Goal: Find specific page/section: Find specific page/section

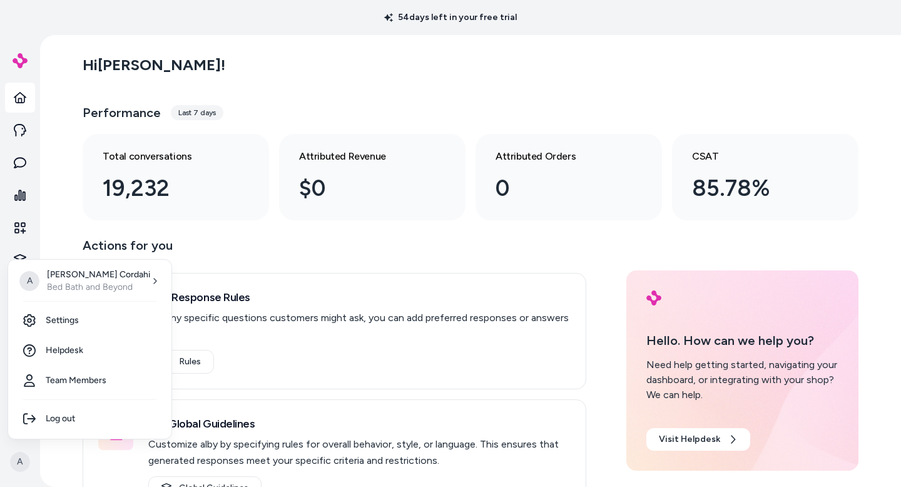
scroll to position [1, 0]
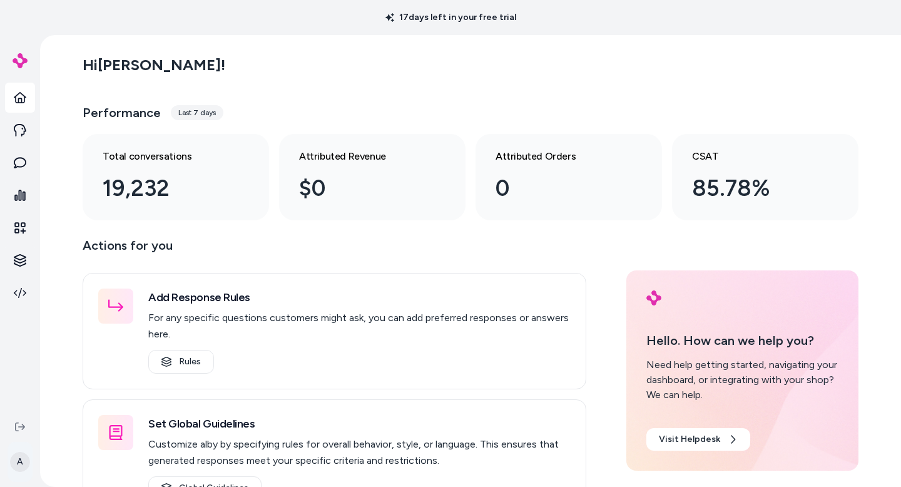
click at [22, 461] on html "17 days left in your free trial A Hi Alex ! Performance Last 7 days Total conve…" at bounding box center [450, 243] width 901 height 487
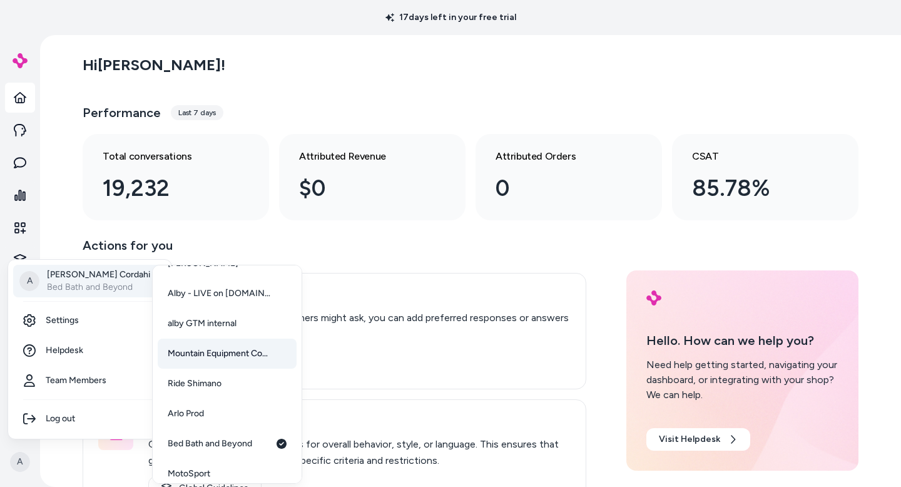
scroll to position [59, 0]
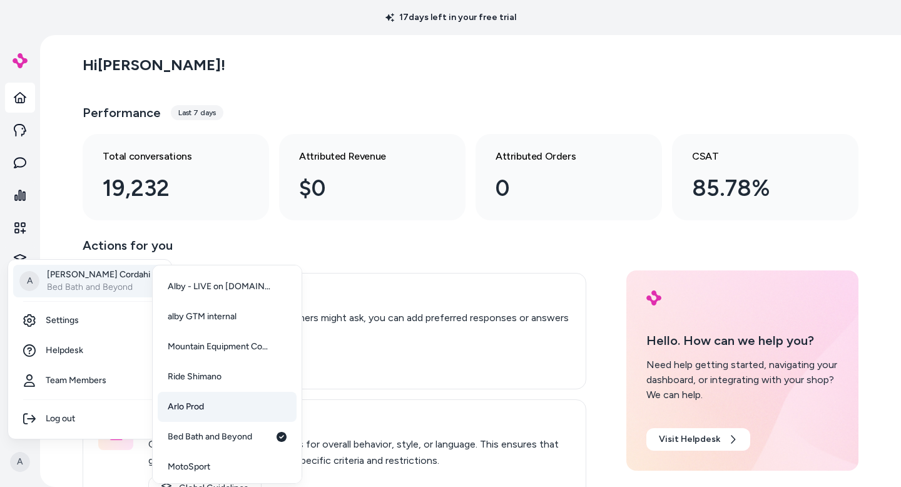
click at [205, 411] on link "Arlo Prod" at bounding box center [227, 407] width 139 height 30
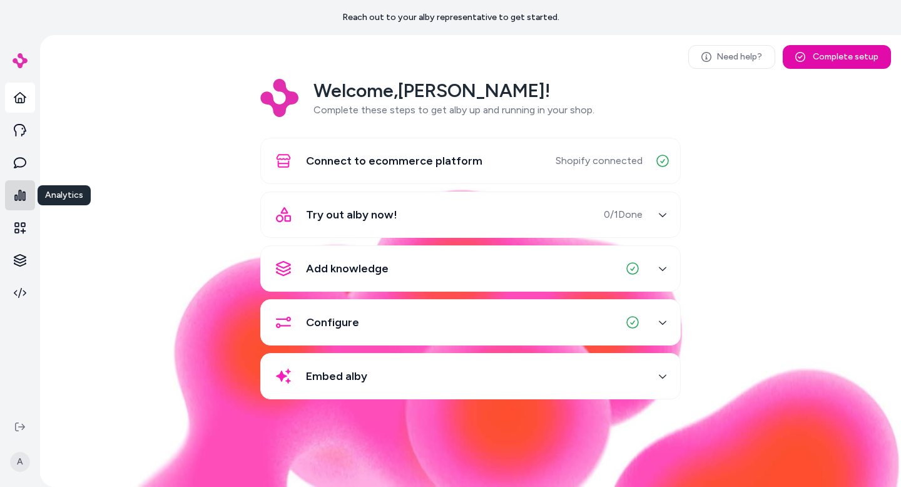
click at [23, 197] on icon at bounding box center [19, 195] width 11 height 11
